Goal: Use online tool/utility: Utilize a website feature to perform a specific function

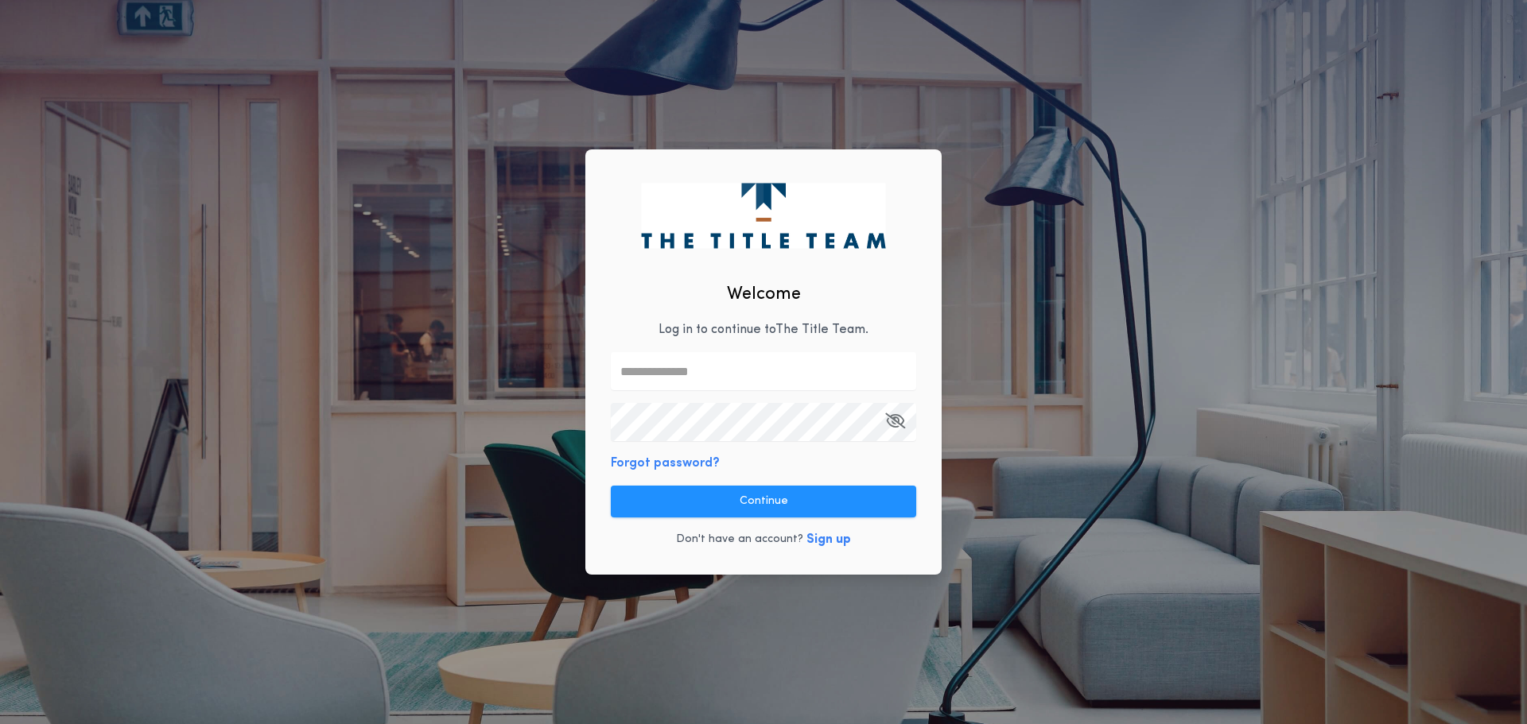
drag, startPoint x: 755, startPoint y: 364, endPoint x: 746, endPoint y: 369, distance: 10.0
click at [749, 364] on input "text" at bounding box center [763, 371] width 305 height 38
type input "**********"
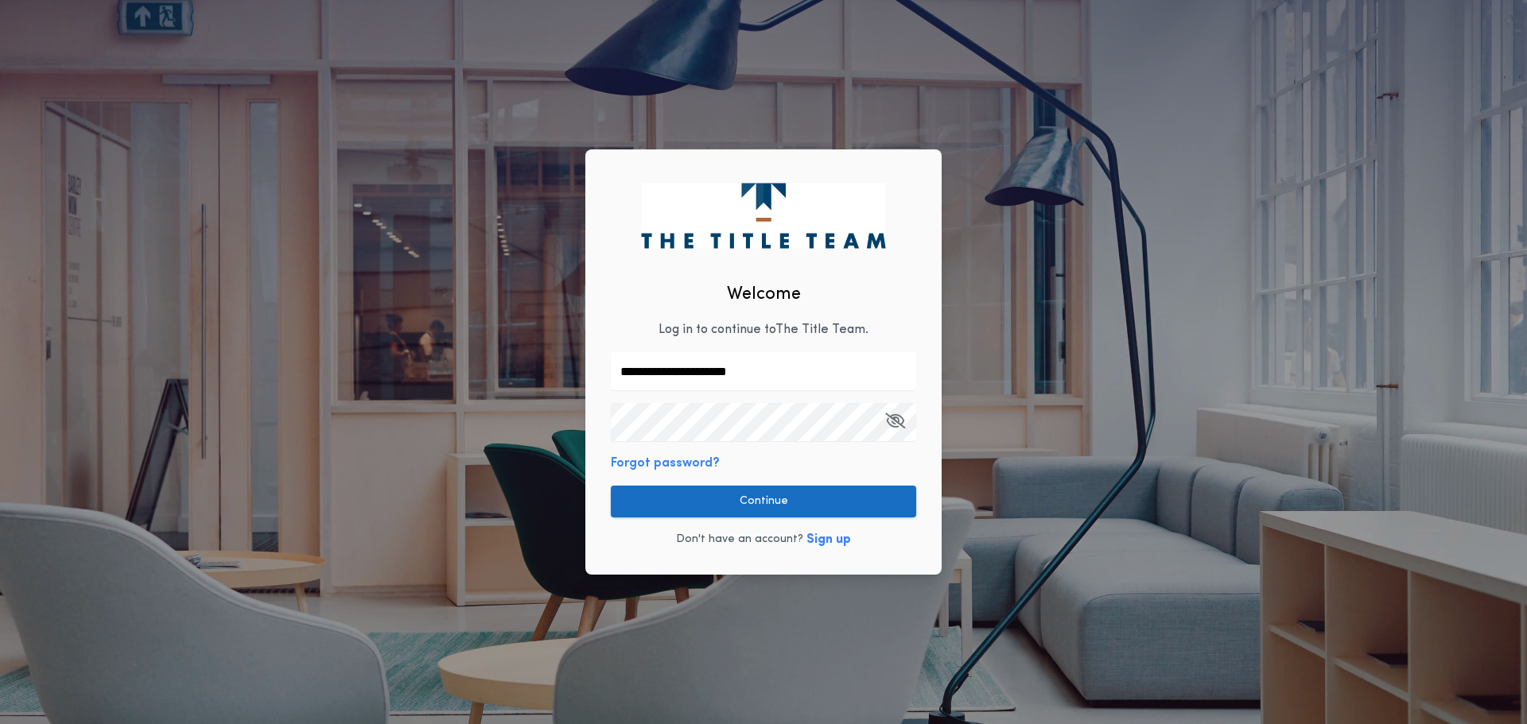
click at [760, 510] on button "Continue" at bounding box center [763, 502] width 305 height 32
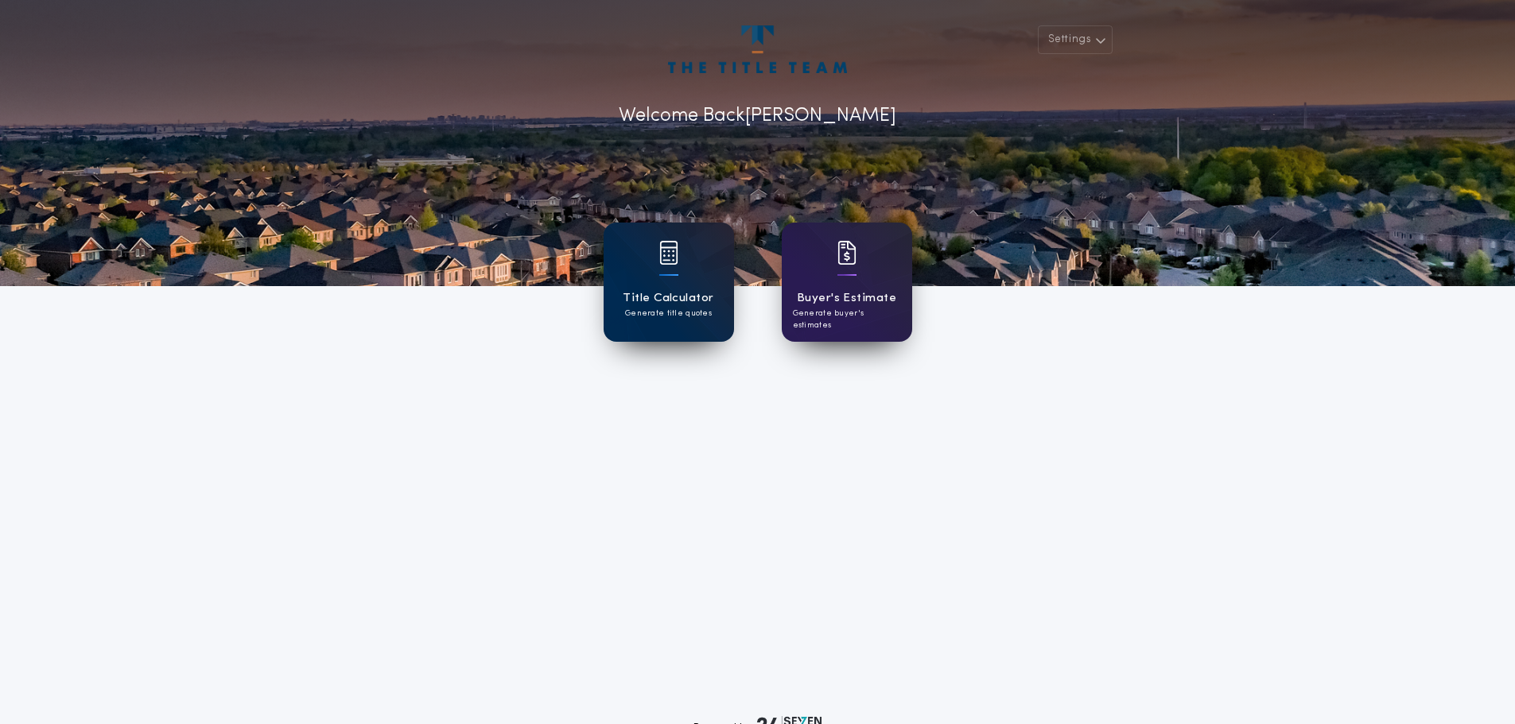
click at [666, 285] on div "Title Calculator Generate title quotes" at bounding box center [669, 282] width 130 height 119
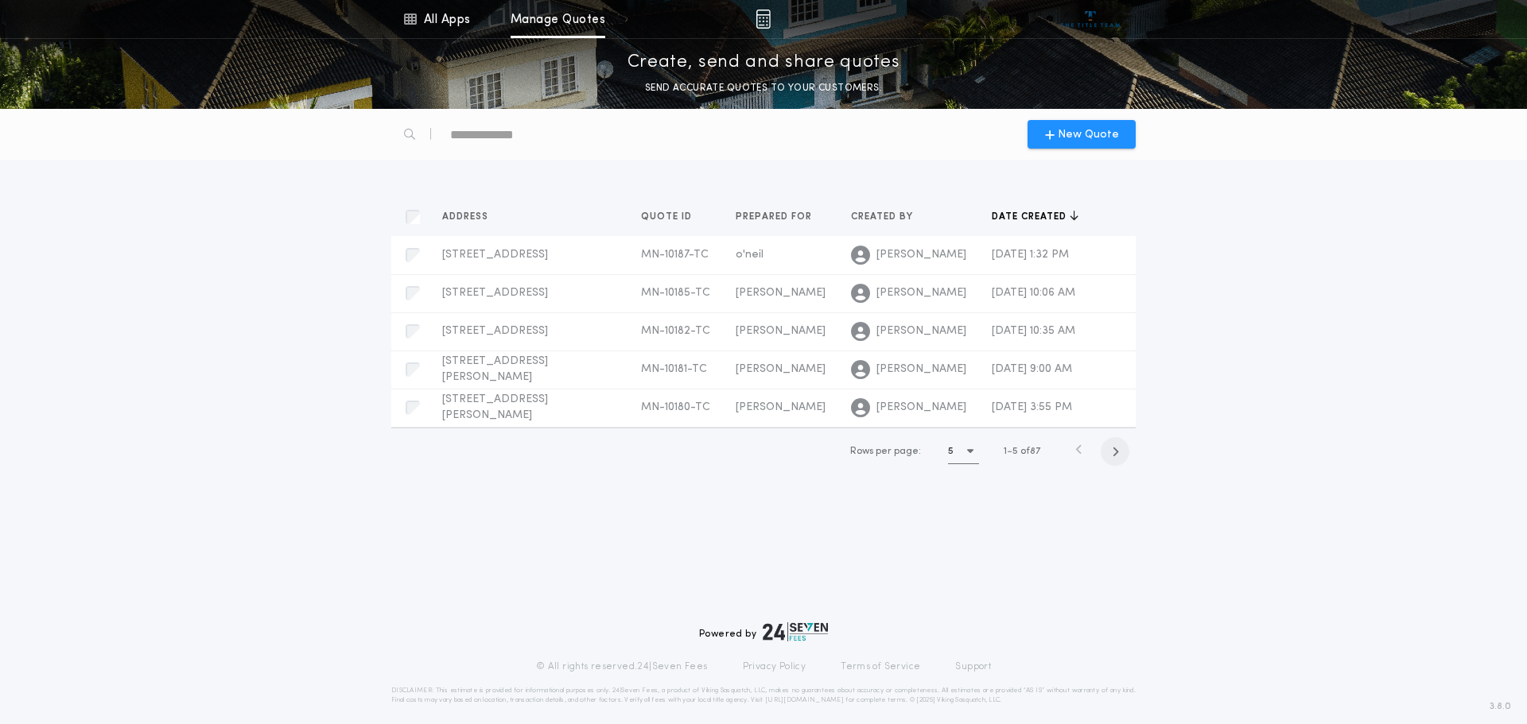
click at [1112, 444] on span "button" at bounding box center [1114, 451] width 29 height 29
click at [1077, 452] on icon "button" at bounding box center [1080, 452] width 7 height 12
click at [747, 299] on div "[PERSON_NAME]" at bounding box center [781, 293] width 90 height 16
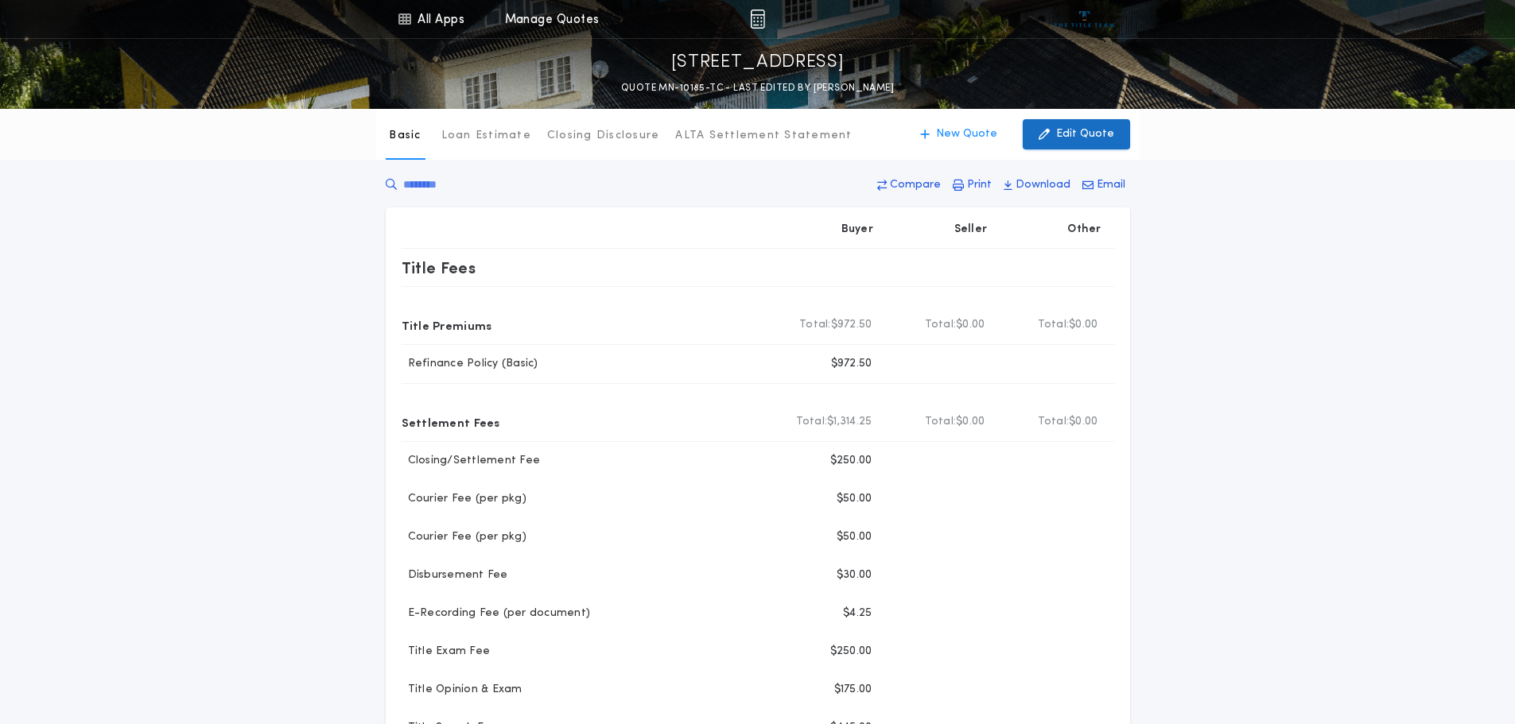
click at [1079, 142] on p "Edit Quote" at bounding box center [1085, 134] width 58 height 16
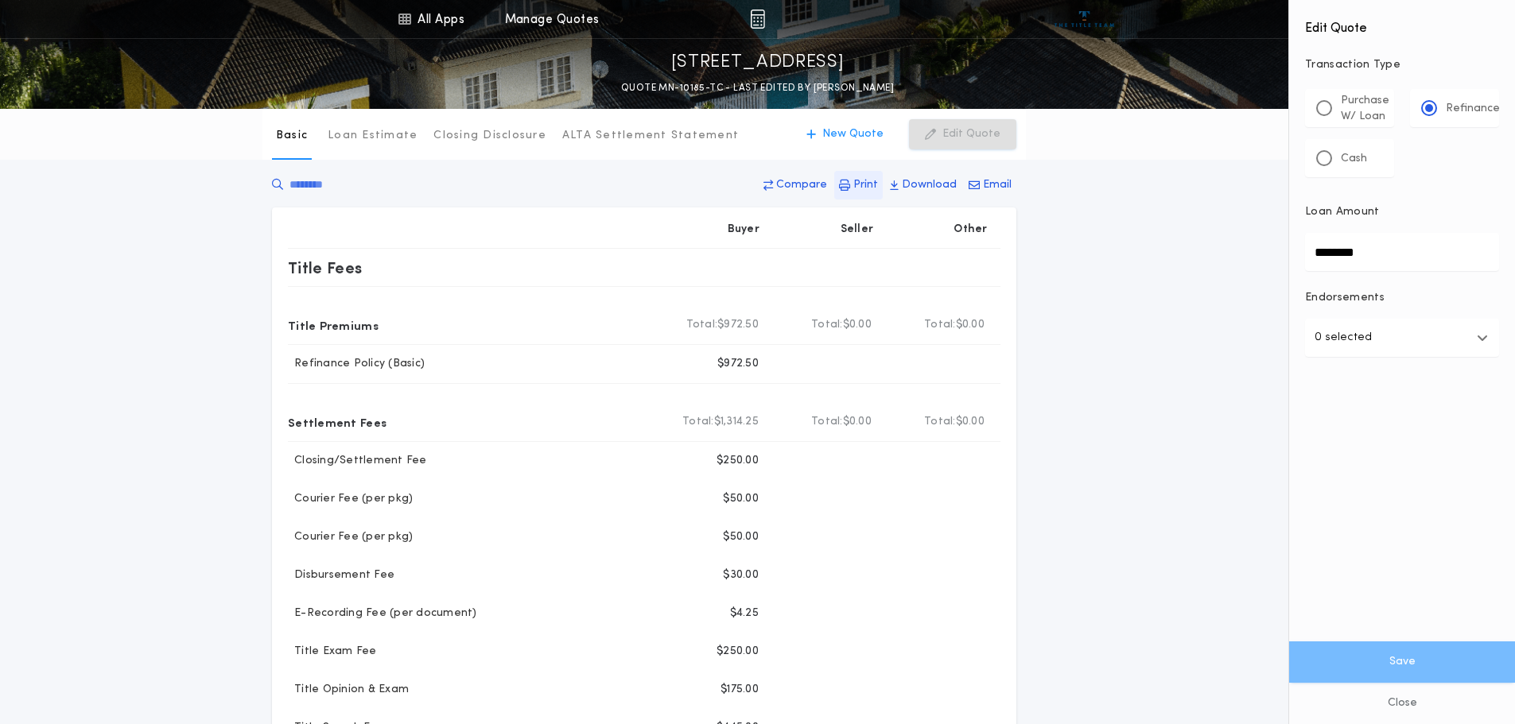
click at [856, 181] on button "Print" at bounding box center [858, 185] width 49 height 29
